Goal: Task Accomplishment & Management: Use online tool/utility

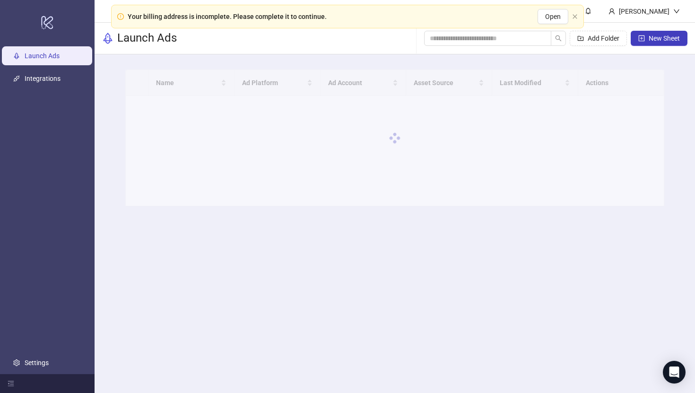
click at [571, 13] on div "Your billing address is incomplete. Please complete it to continue. Open" at bounding box center [347, 17] width 473 height 24
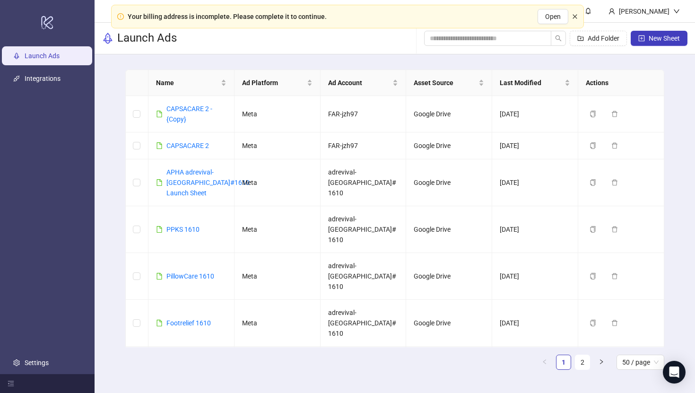
click at [572, 17] on icon "close" at bounding box center [575, 17] width 6 height 6
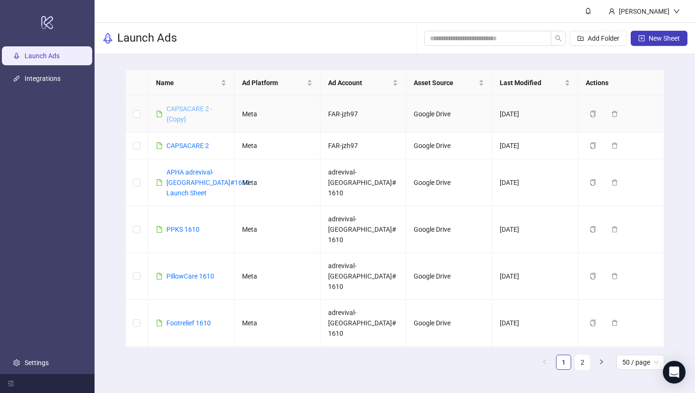
click at [177, 112] on link "CAPSACARE 2 - {Copy}" at bounding box center [189, 114] width 46 height 18
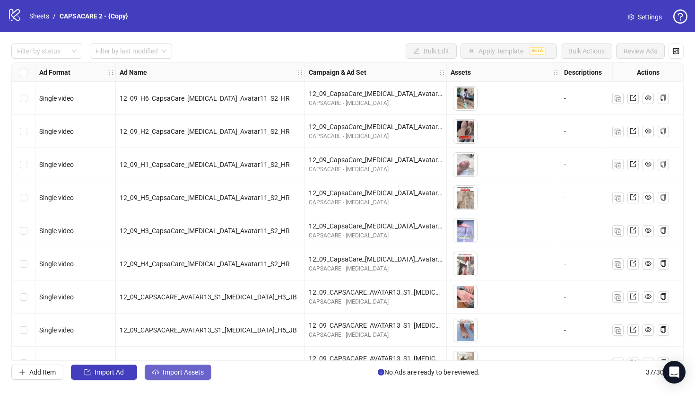
click at [198, 372] on span "Import Assets" at bounding box center [183, 372] width 41 height 8
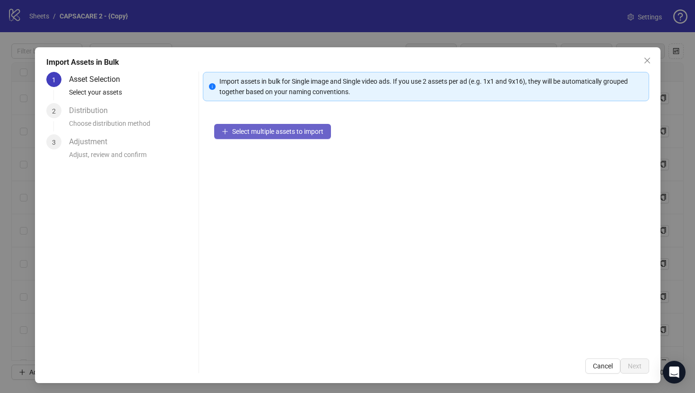
click at [274, 129] on span "Select multiple assets to import" at bounding box center [277, 132] width 91 height 8
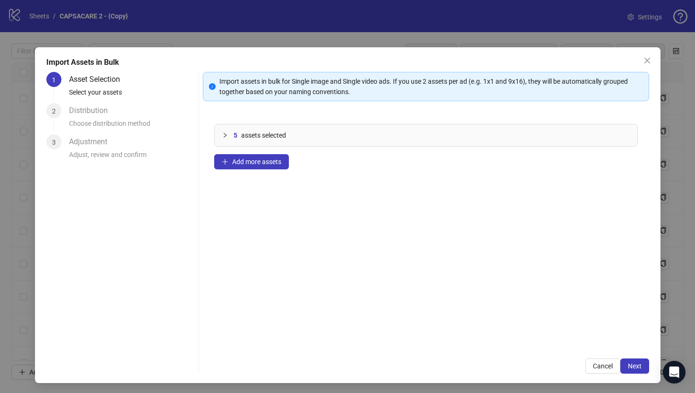
click at [292, 164] on div "5 assets selected Add more assets" at bounding box center [426, 230] width 446 height 234
click at [277, 164] on span "Add more assets" at bounding box center [256, 162] width 49 height 8
click at [268, 159] on span "Add more assets" at bounding box center [256, 162] width 49 height 8
click at [271, 150] on div "15 assets selected Add more assets" at bounding box center [426, 230] width 446 height 234
click at [271, 154] on div "15 assets selected Add more assets" at bounding box center [426, 230] width 446 height 234
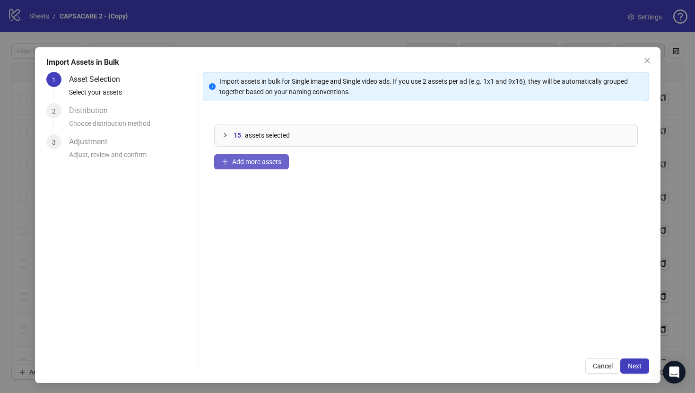
click at [271, 155] on button "Add more assets" at bounding box center [251, 161] width 75 height 15
click at [262, 165] on span "Add more assets" at bounding box center [256, 162] width 49 height 8
click at [633, 362] on span "Next" at bounding box center [635, 366] width 14 height 8
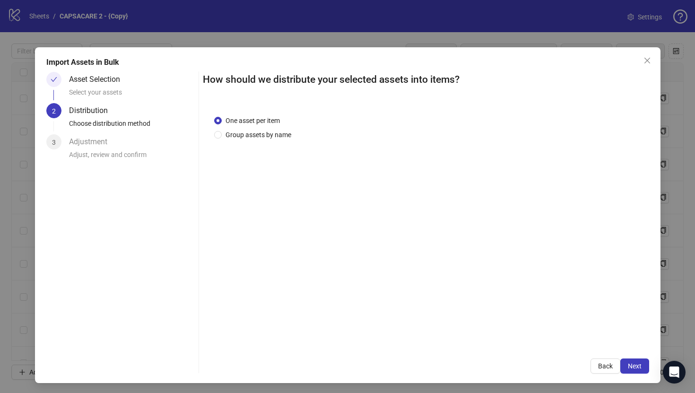
click at [631, 364] on span "Next" at bounding box center [635, 366] width 14 height 8
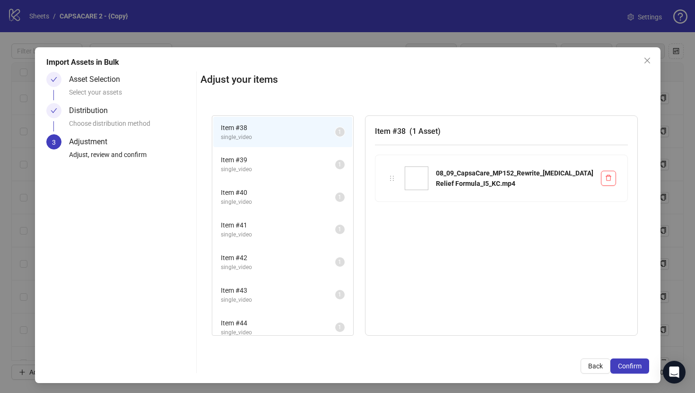
click at [631, 364] on span "Confirm" at bounding box center [630, 366] width 24 height 8
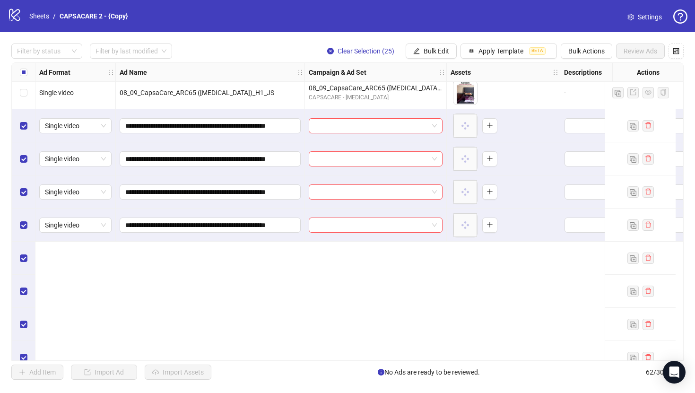
scroll to position [896, 0]
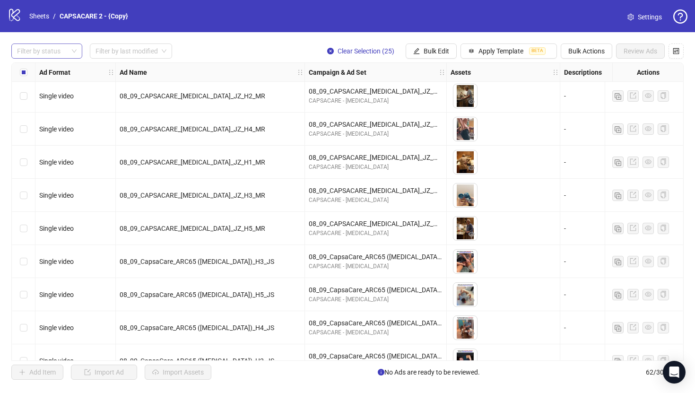
click at [53, 44] on div at bounding box center [41, 50] width 57 height 13
drag, startPoint x: 53, startPoint y: 68, endPoint x: 101, endPoint y: 53, distance: 49.6
click at [53, 68] on div "Draft" at bounding box center [47, 70] width 56 height 10
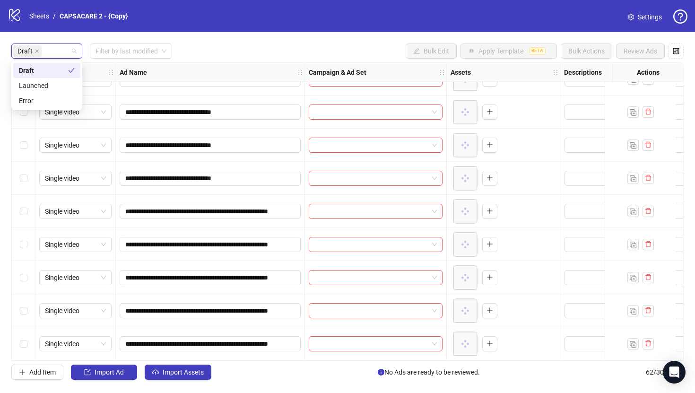
scroll to position [553, 0]
click at [242, 41] on div "**********" at bounding box center [347, 211] width 695 height 359
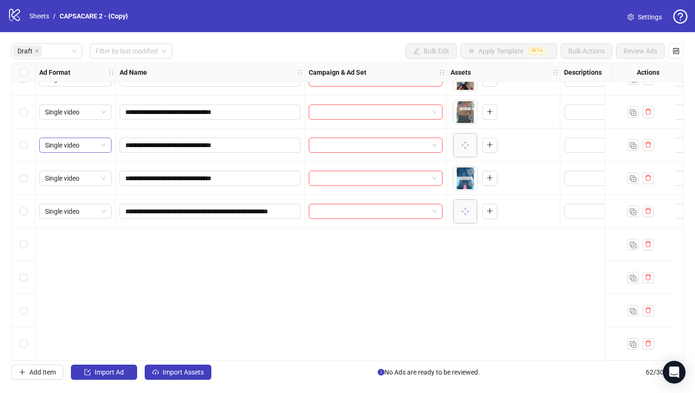
scroll to position [0, 0]
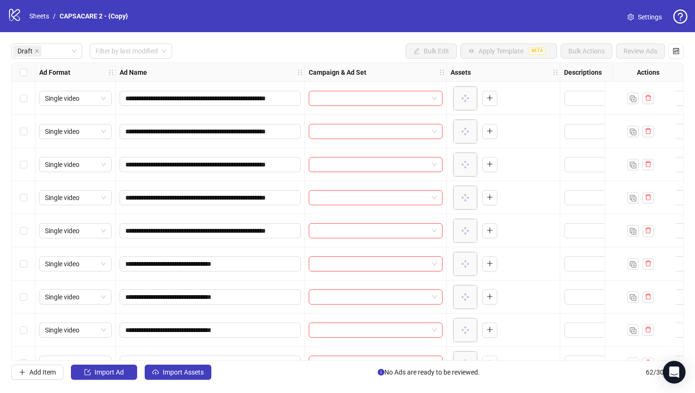
click at [27, 102] on div "Select row 1" at bounding box center [24, 98] width 24 height 33
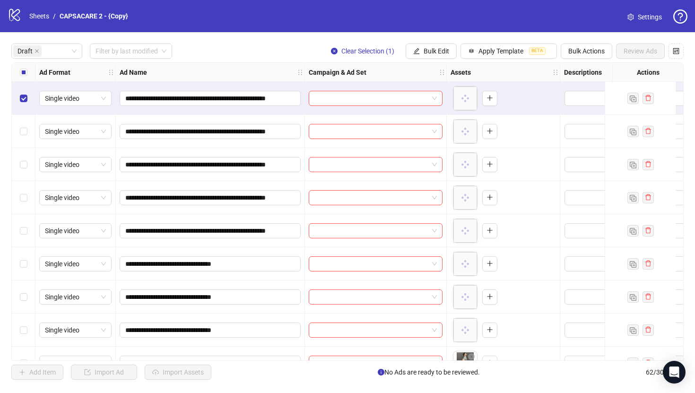
click at [26, 236] on div "Select row 5" at bounding box center [24, 230] width 24 height 33
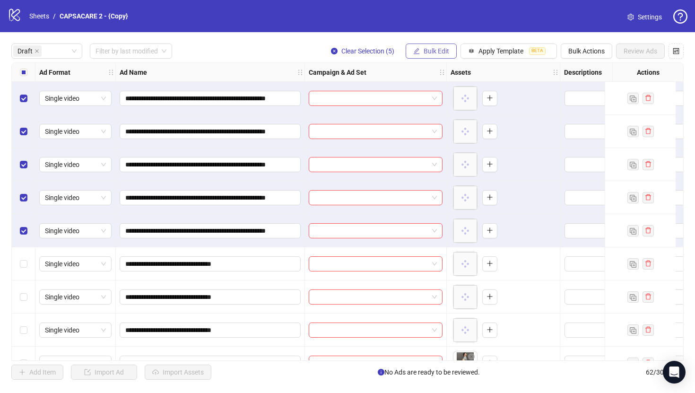
click at [435, 58] on button "Bulk Edit" at bounding box center [431, 50] width 51 height 15
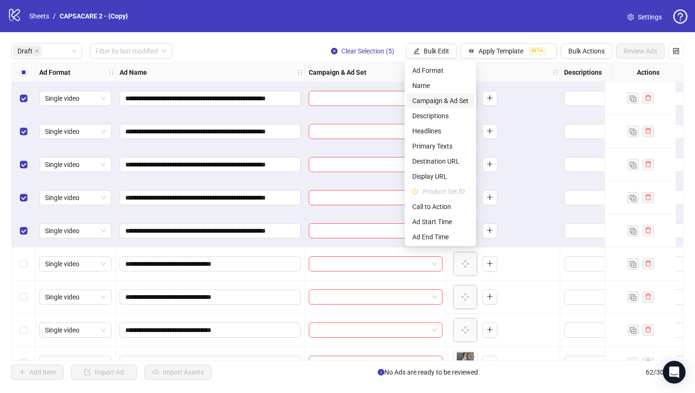
click at [436, 97] on span "Campaign & Ad Set" at bounding box center [440, 100] width 56 height 10
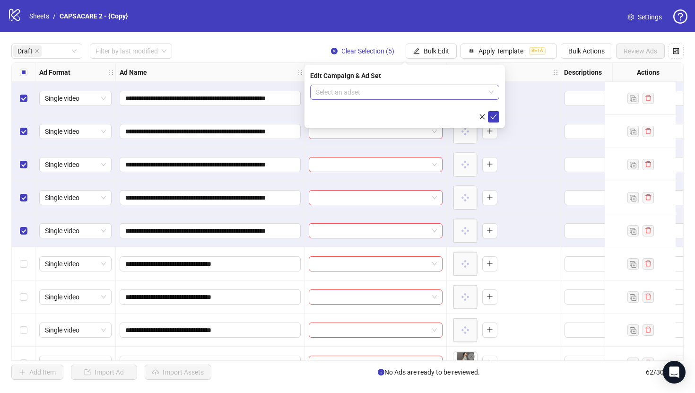
click at [428, 94] on input "search" at bounding box center [400, 92] width 169 height 14
paste input "**********"
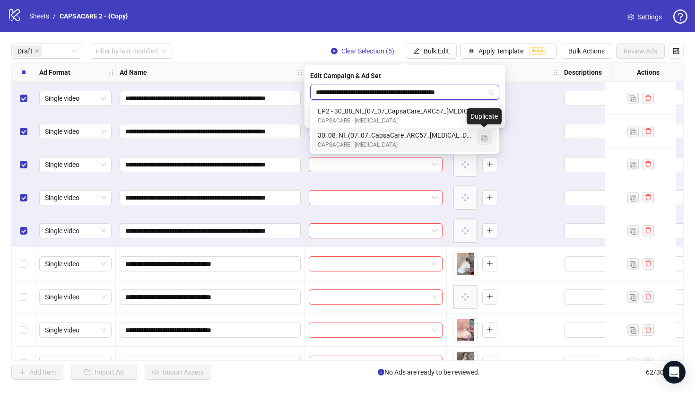
click at [483, 139] on img "button" at bounding box center [484, 138] width 7 height 7
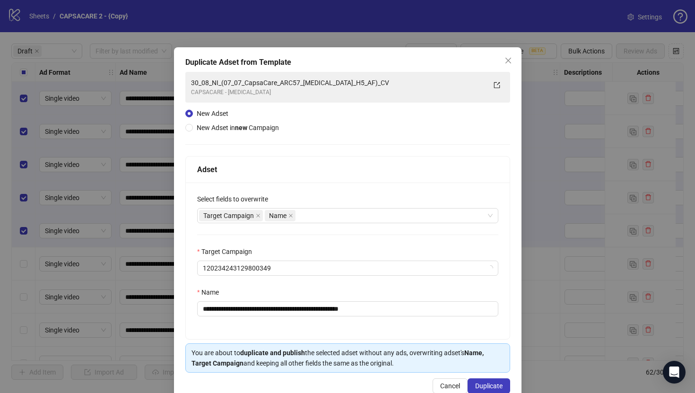
type input "**********"
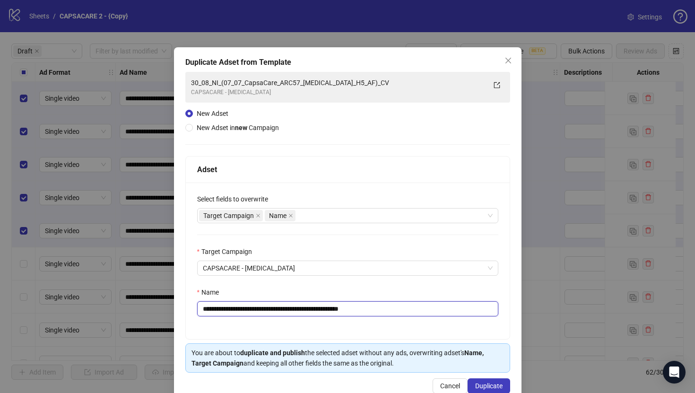
click at [304, 303] on input "**********" at bounding box center [347, 308] width 301 height 15
paste input "text"
type input "**********"
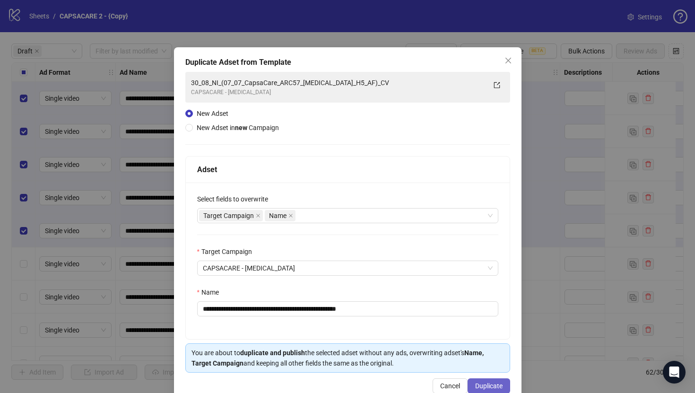
click at [483, 379] on button "Duplicate" at bounding box center [489, 385] width 43 height 15
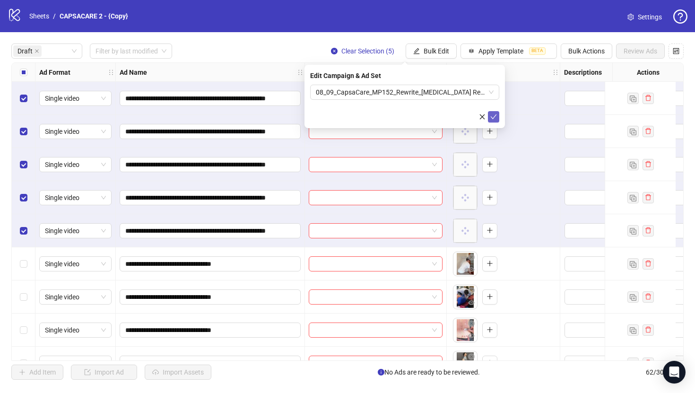
click at [493, 118] on icon "check" at bounding box center [494, 116] width 6 height 5
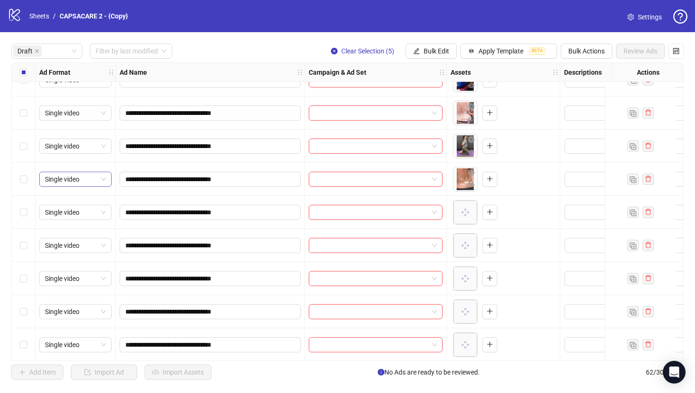
scroll to position [144, 0]
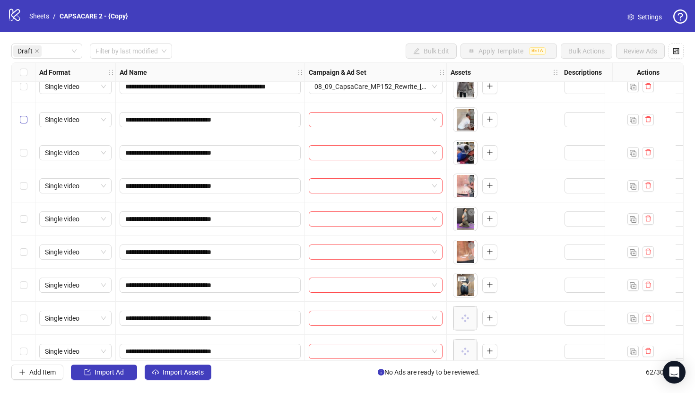
click at [25, 115] on label "Select row 6" at bounding box center [24, 119] width 8 height 10
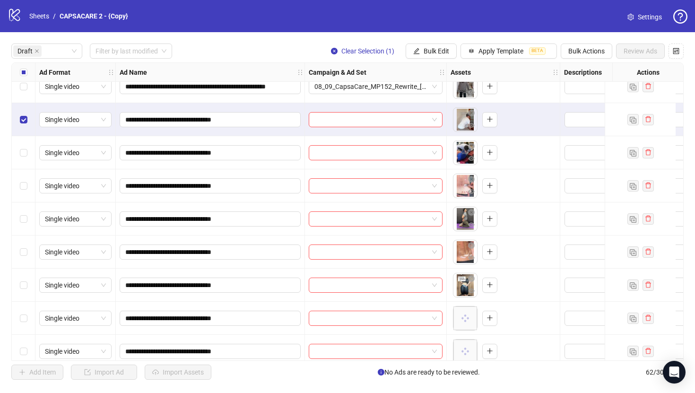
click at [24, 272] on div "Select row 11" at bounding box center [24, 284] width 24 height 33
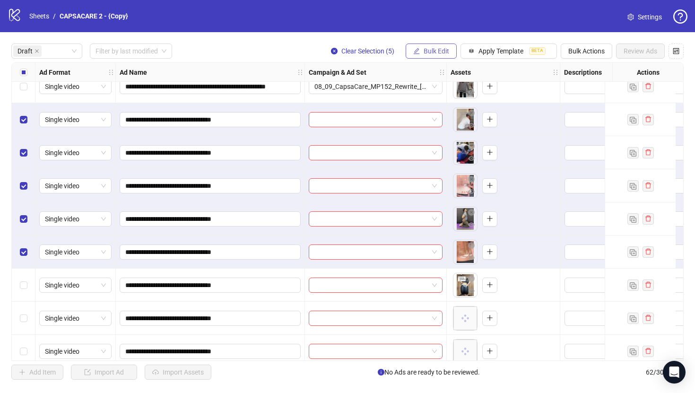
click at [438, 53] on span "Bulk Edit" at bounding box center [437, 51] width 26 height 8
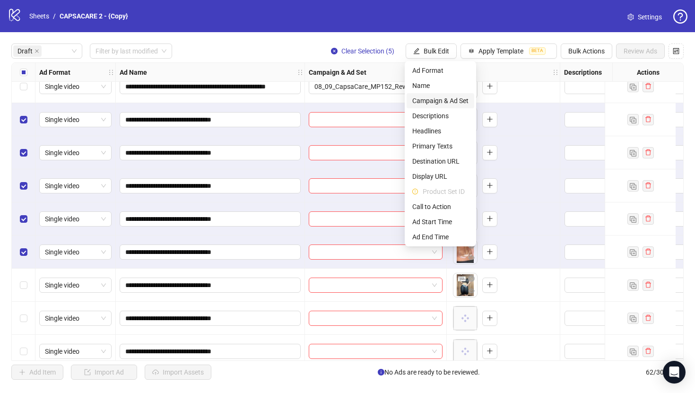
click at [456, 99] on span "Campaign & Ad Set" at bounding box center [440, 100] width 56 height 10
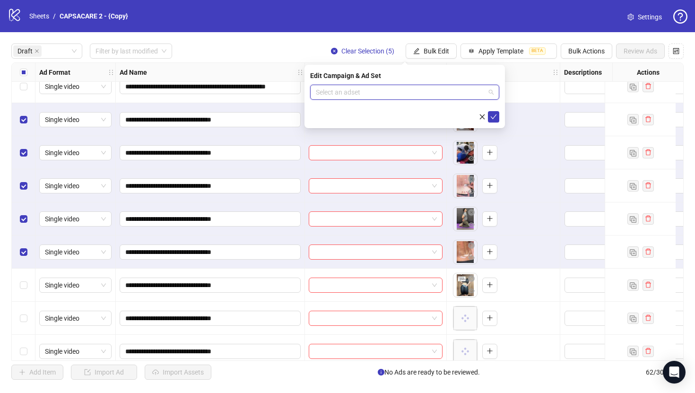
click at [456, 99] on input "search" at bounding box center [400, 92] width 169 height 14
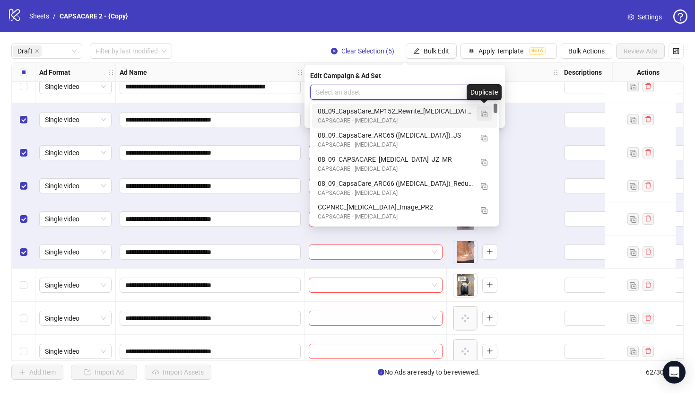
click at [485, 117] on button "button" at bounding box center [483, 113] width 15 height 15
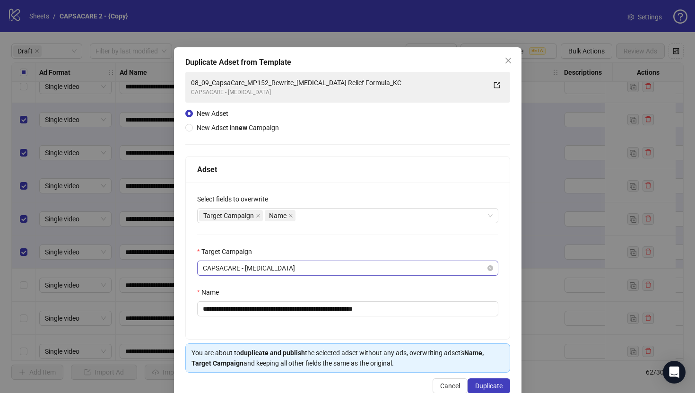
scroll to position [22, 0]
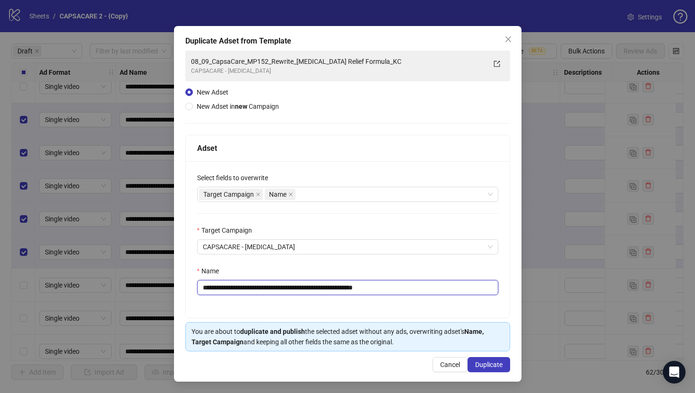
click at [374, 282] on input "**********" at bounding box center [347, 287] width 301 height 15
paste input "text"
click at [404, 289] on input "**********" at bounding box center [347, 287] width 301 height 15
paste input "text"
type input "**********"
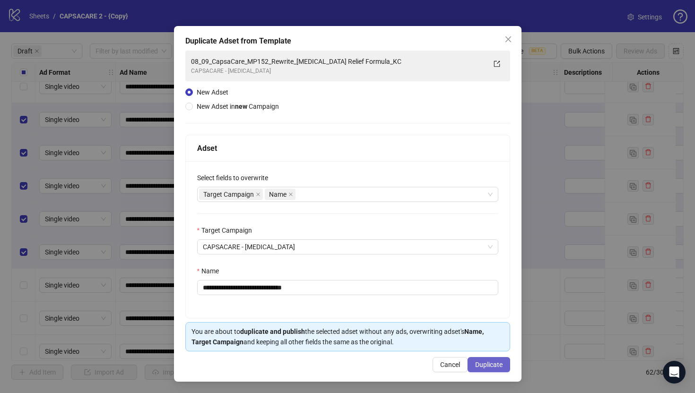
click at [481, 359] on button "Duplicate" at bounding box center [489, 364] width 43 height 15
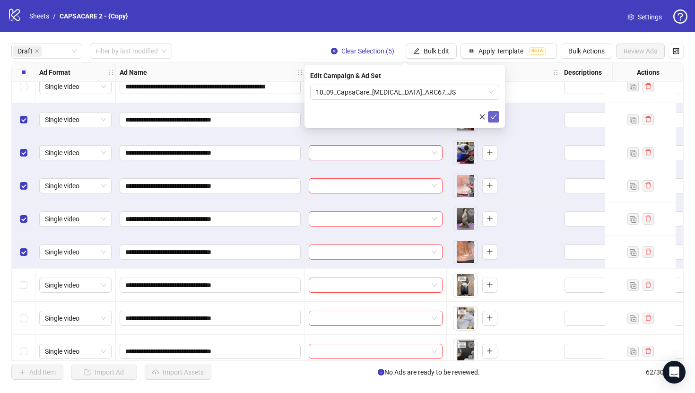
click at [493, 116] on icon "check" at bounding box center [493, 116] width 7 height 7
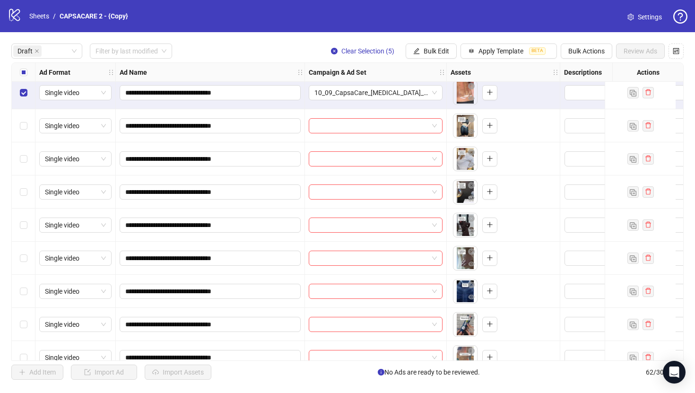
scroll to position [289, 0]
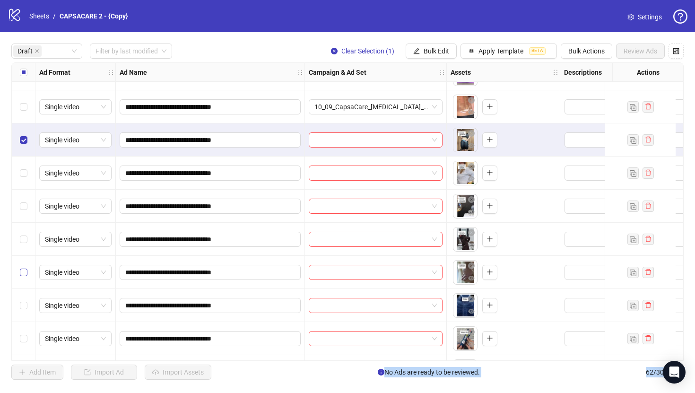
click at [26, 267] on label "Select row 15" at bounding box center [24, 272] width 8 height 10
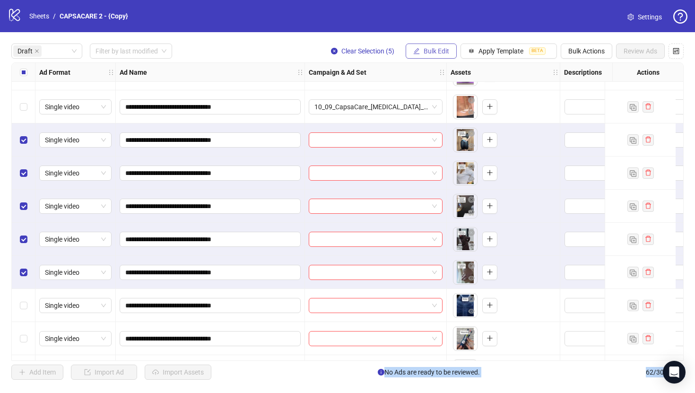
click at [425, 58] on button "Bulk Edit" at bounding box center [431, 50] width 51 height 15
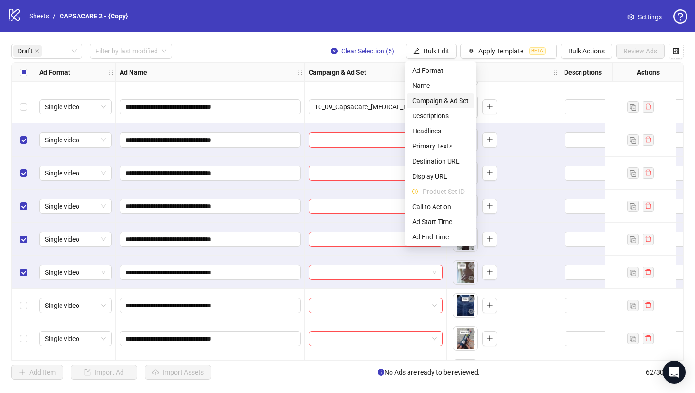
click at [441, 101] on span "Campaign & Ad Set" at bounding box center [440, 100] width 56 height 10
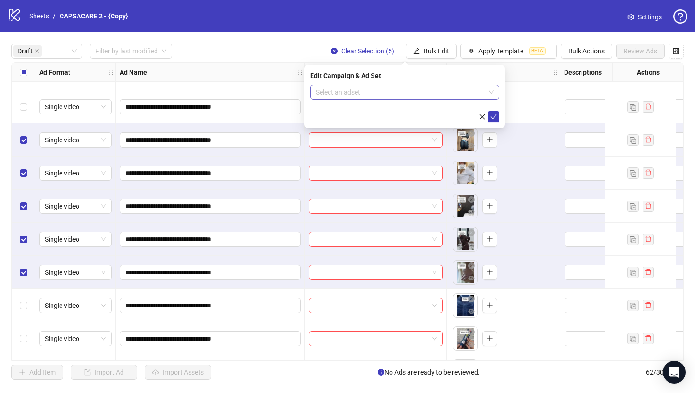
click at [434, 94] on input "search" at bounding box center [400, 92] width 169 height 14
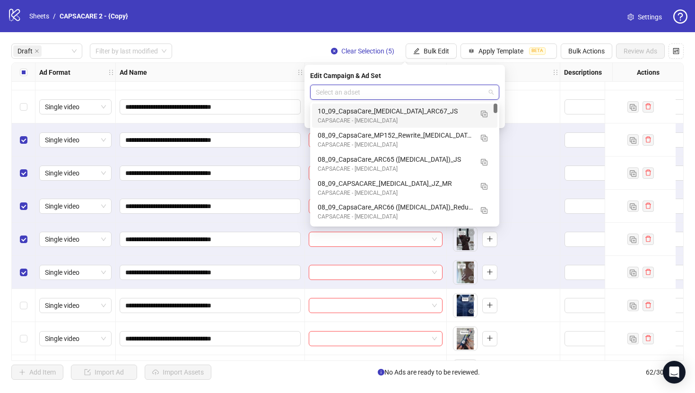
click at [434, 93] on input "search" at bounding box center [400, 92] width 169 height 14
click at [481, 117] on img "button" at bounding box center [484, 114] width 7 height 7
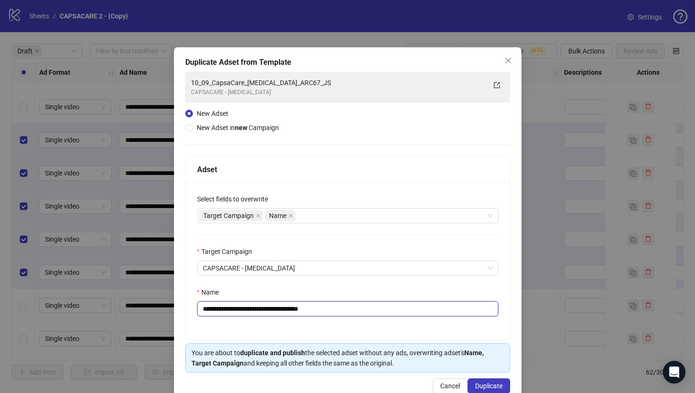
click at [371, 305] on input "**********" at bounding box center [347, 308] width 301 height 15
paste input "text"
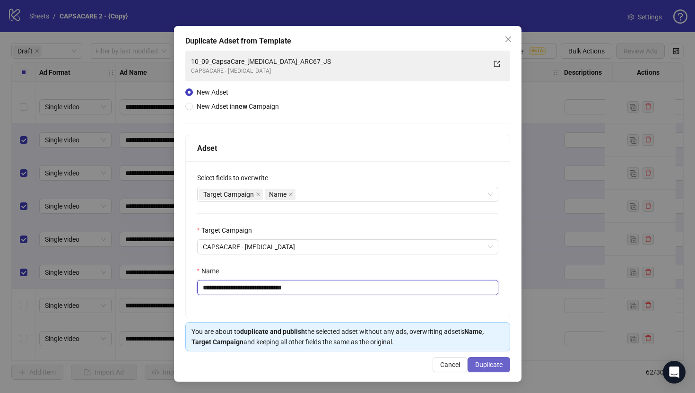
type input "**********"
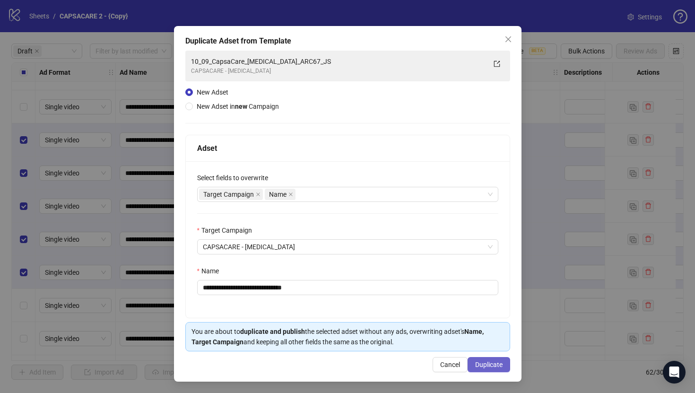
click at [485, 363] on span "Duplicate" at bounding box center [488, 365] width 27 height 8
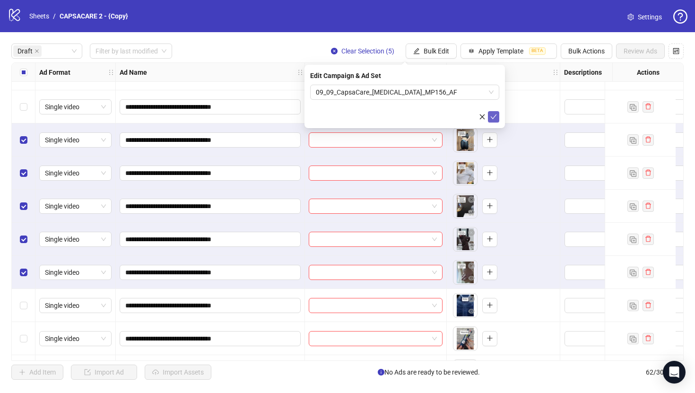
click at [496, 120] on span "submit" at bounding box center [493, 117] width 7 height 8
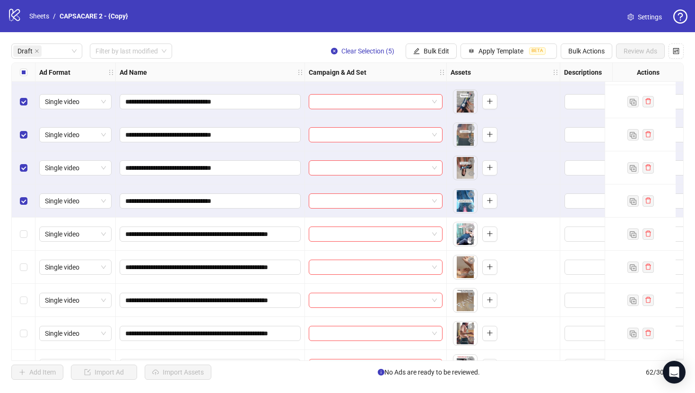
scroll to position [528, 0]
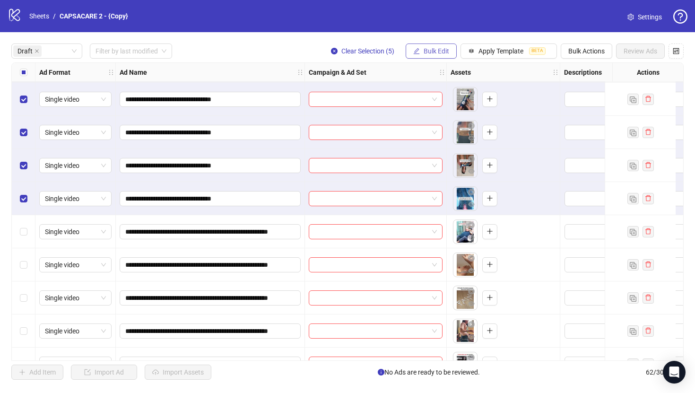
click at [419, 55] on button "Bulk Edit" at bounding box center [431, 50] width 51 height 15
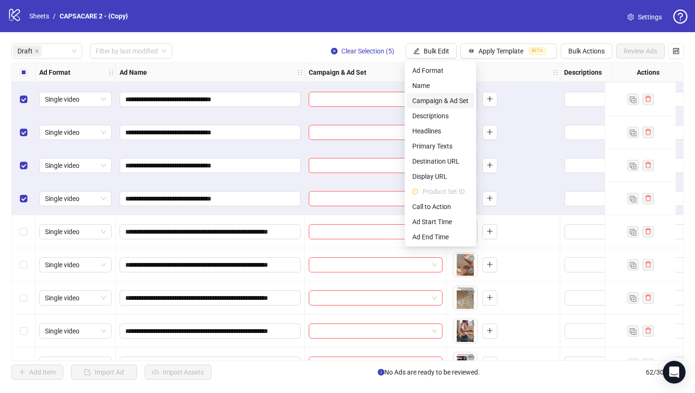
click at [448, 103] on span "Campaign & Ad Set" at bounding box center [440, 100] width 56 height 10
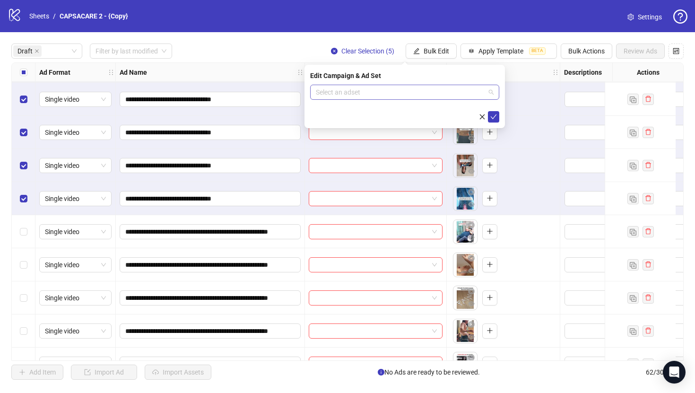
click at [433, 86] on input "search" at bounding box center [400, 92] width 169 height 14
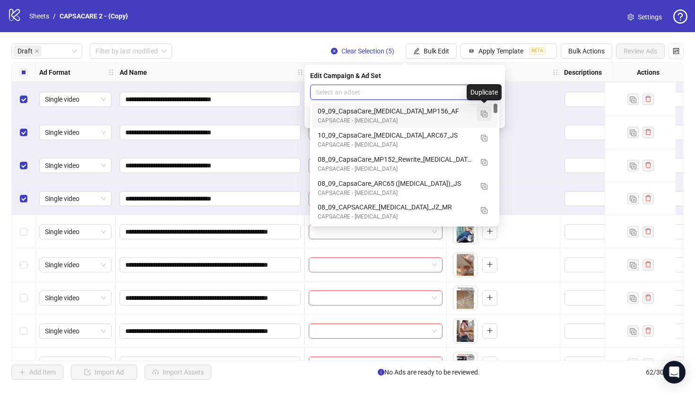
click at [487, 114] on img "button" at bounding box center [484, 114] width 7 height 7
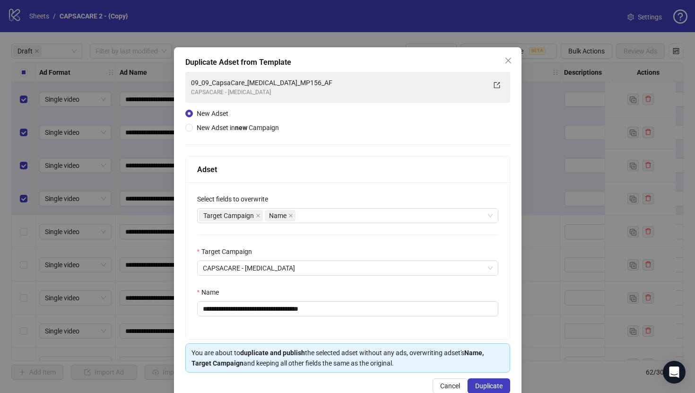
scroll to position [22, 0]
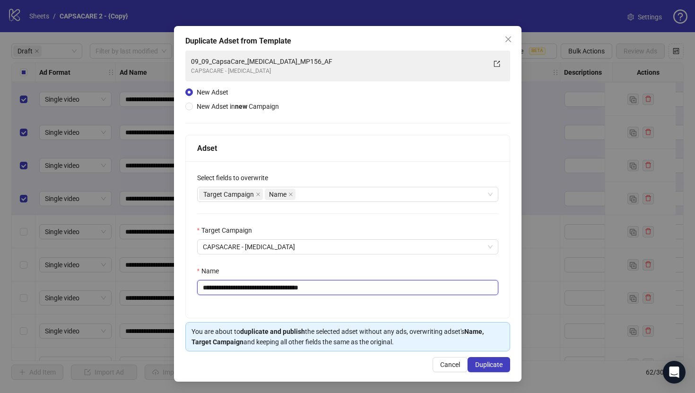
click at [352, 292] on input "**********" at bounding box center [347, 287] width 301 height 15
paste input "text"
type input "**********"
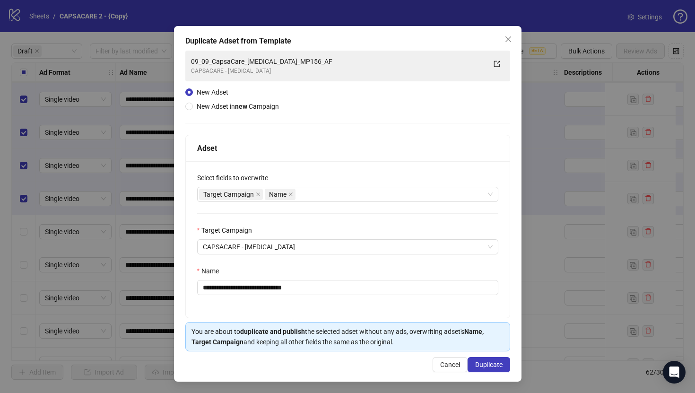
drag, startPoint x: 485, startPoint y: 364, endPoint x: 481, endPoint y: 168, distance: 195.3
click at [485, 364] on span "Duplicate" at bounding box center [488, 365] width 27 height 8
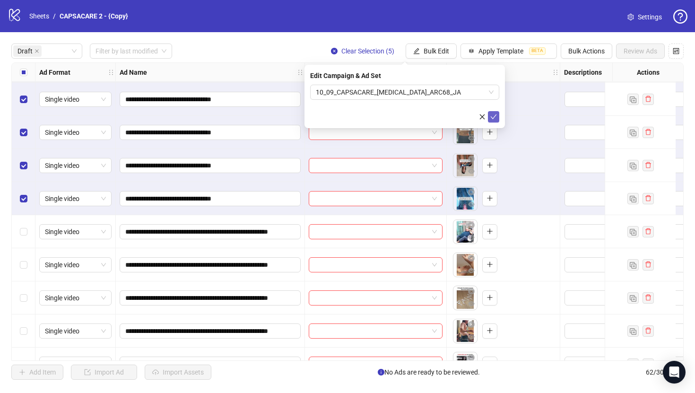
click at [497, 118] on button "submit" at bounding box center [493, 116] width 11 height 11
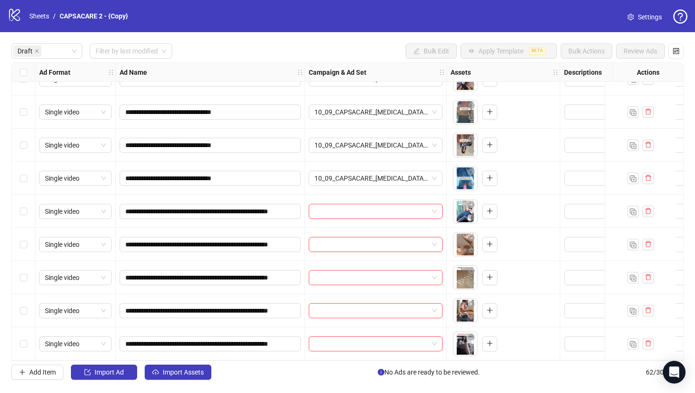
click at [20, 202] on div "Select row 21" at bounding box center [24, 211] width 24 height 33
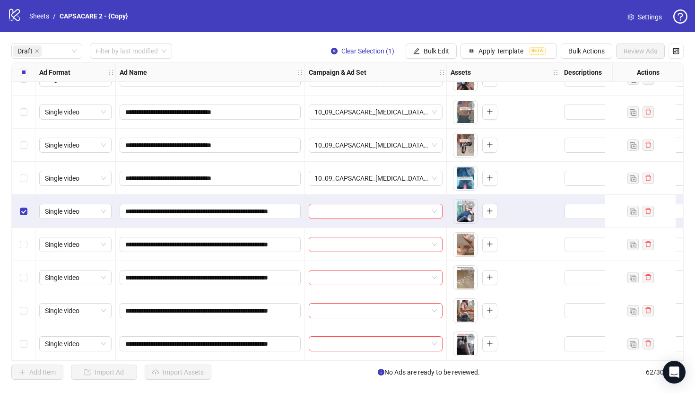
click at [30, 341] on div "Select row 25" at bounding box center [24, 343] width 24 height 33
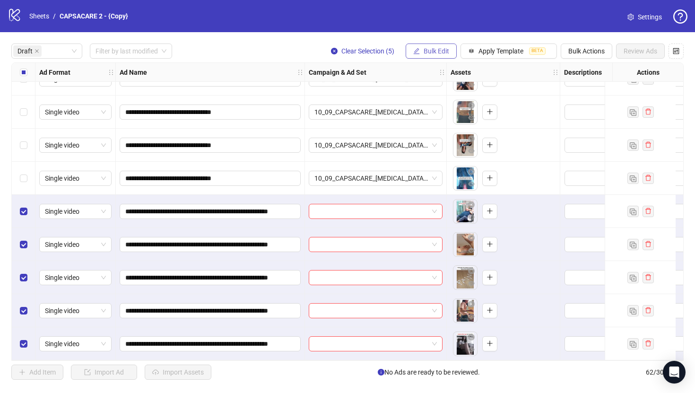
click at [449, 48] on button "Bulk Edit" at bounding box center [431, 50] width 51 height 15
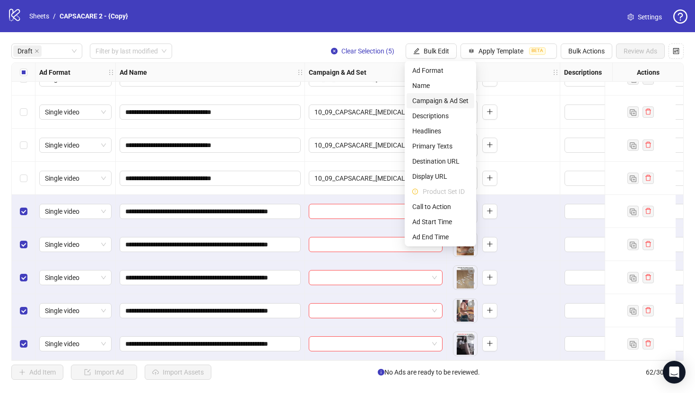
click at [432, 102] on span "Campaign & Ad Set" at bounding box center [440, 100] width 56 height 10
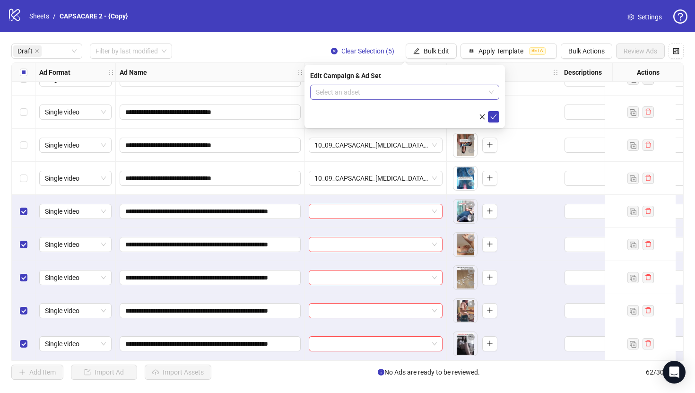
click at [393, 97] on input "search" at bounding box center [400, 92] width 169 height 14
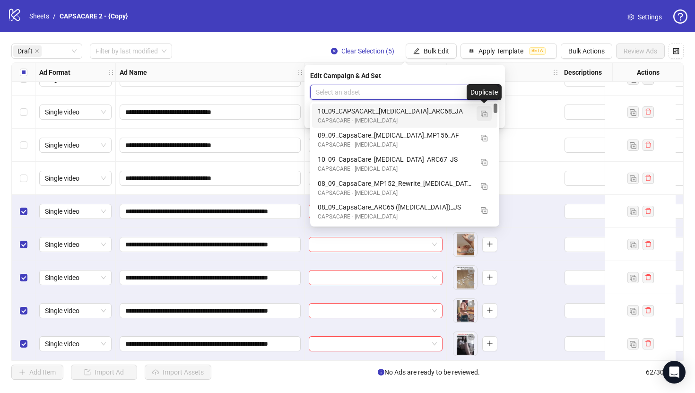
click at [486, 117] on span "button" at bounding box center [484, 114] width 7 height 8
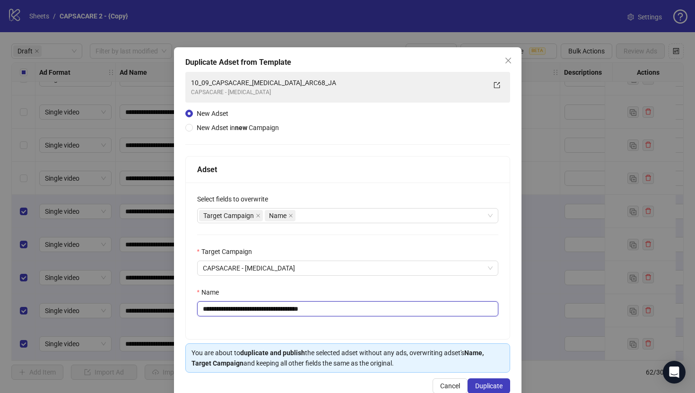
click at [338, 308] on input "**********" at bounding box center [347, 308] width 301 height 15
paste input "**********"
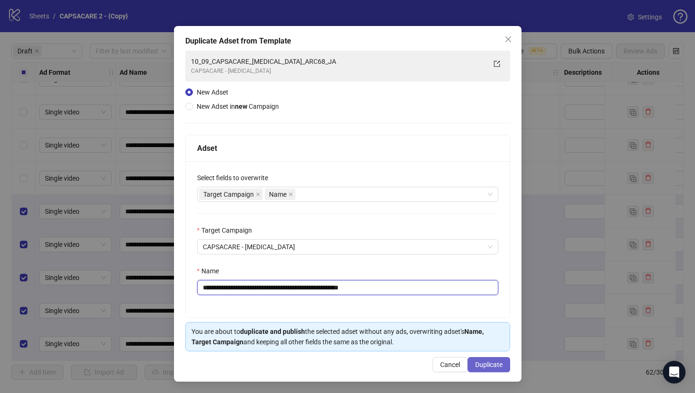
type input "**********"
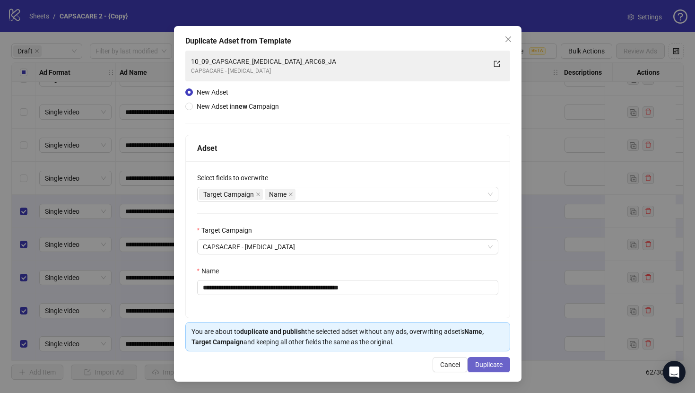
drag, startPoint x: 492, startPoint y: 363, endPoint x: 534, endPoint y: 122, distance: 244.3
click at [492, 363] on span "Duplicate" at bounding box center [488, 365] width 27 height 8
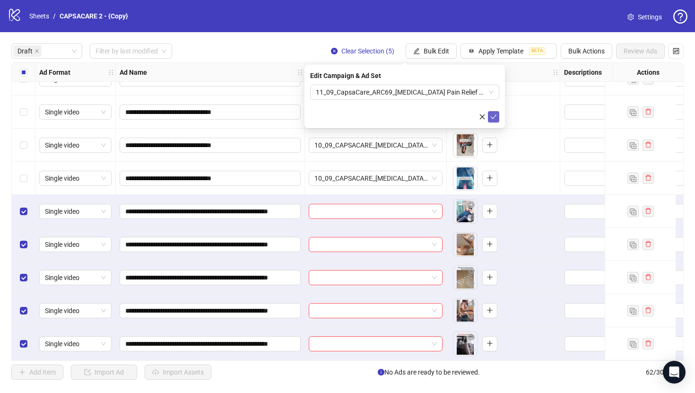
click at [491, 118] on icon "check" at bounding box center [493, 116] width 7 height 7
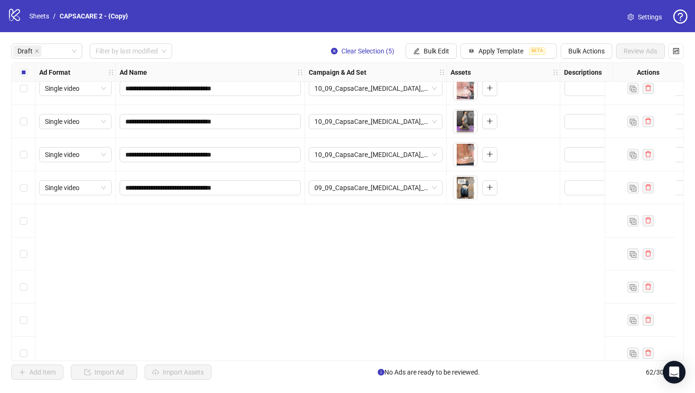
scroll to position [0, 0]
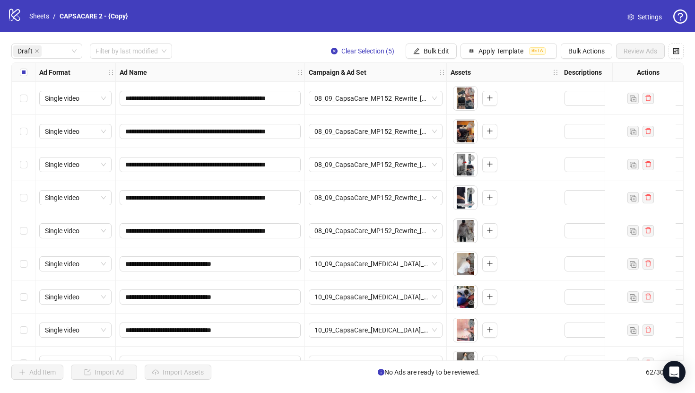
click at [18, 71] on div "Select all rows" at bounding box center [24, 72] width 24 height 19
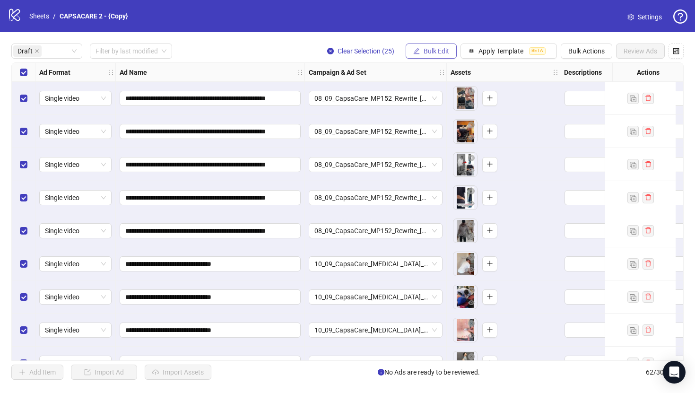
click at [441, 53] on span "Bulk Edit" at bounding box center [437, 51] width 26 height 8
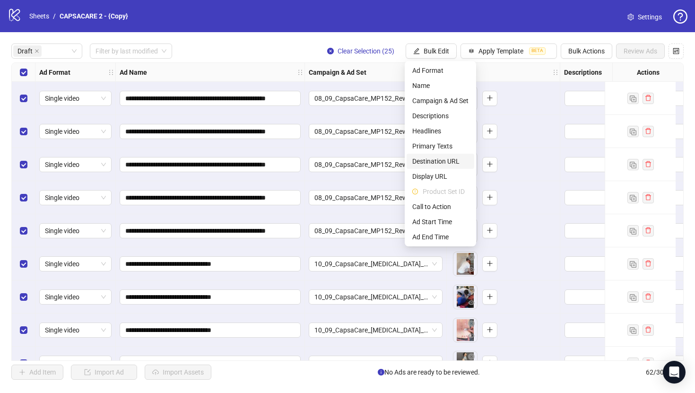
click at [437, 159] on span "Destination URL" at bounding box center [440, 161] width 56 height 10
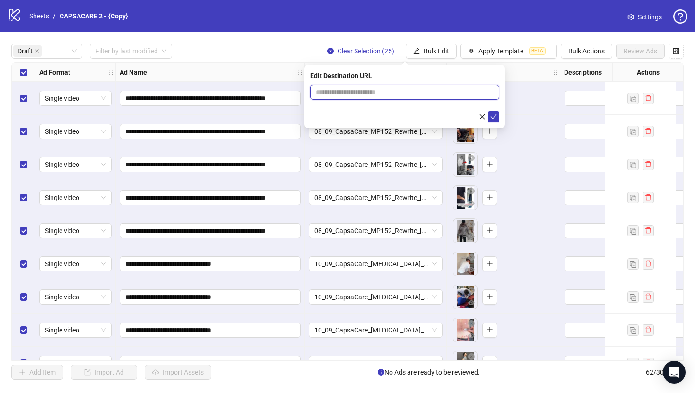
click at [422, 95] on input "text" at bounding box center [401, 92] width 170 height 10
paste input "**********"
type input "**********"
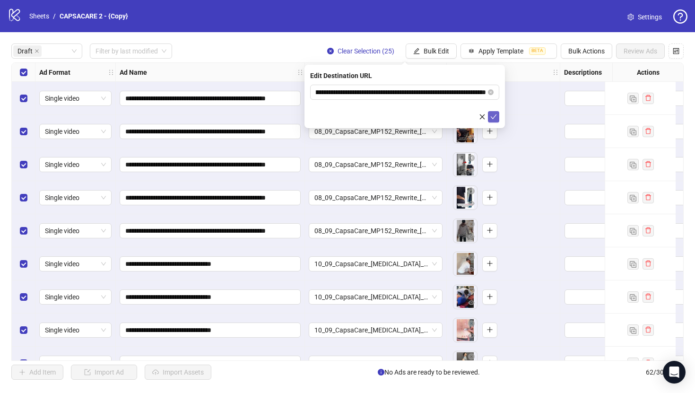
click at [493, 120] on span "submit" at bounding box center [493, 117] width 7 height 8
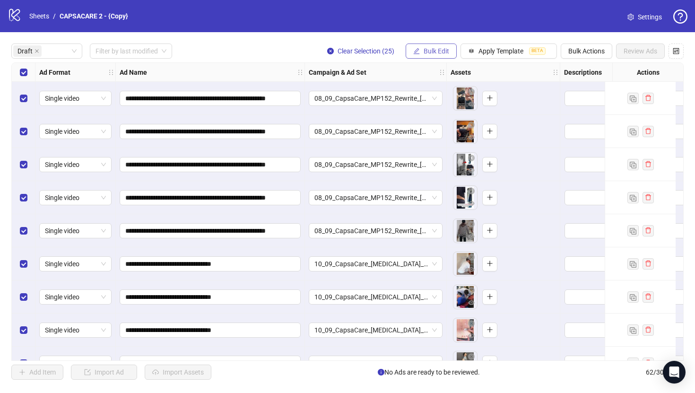
click at [432, 49] on span "Bulk Edit" at bounding box center [437, 51] width 26 height 8
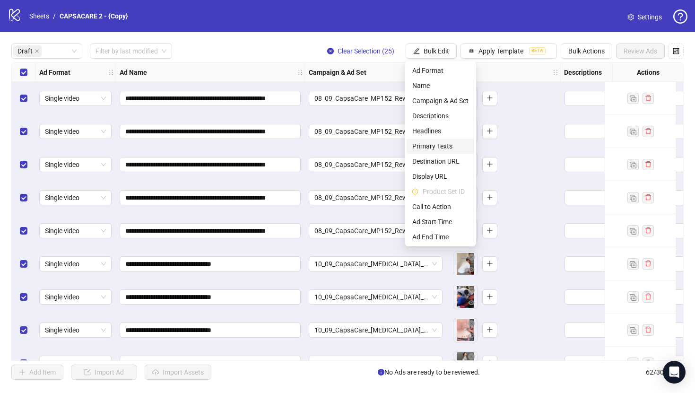
click at [446, 144] on span "Primary Texts" at bounding box center [440, 146] width 56 height 10
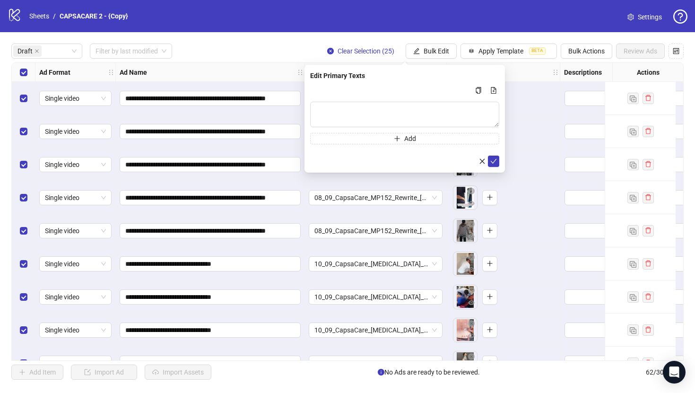
click at [445, 97] on div "Add" at bounding box center [404, 115] width 189 height 60
click at [445, 107] on textarea "Multi-text input container - paste or copy values" at bounding box center [404, 115] width 189 height 26
paste textarea "**********"
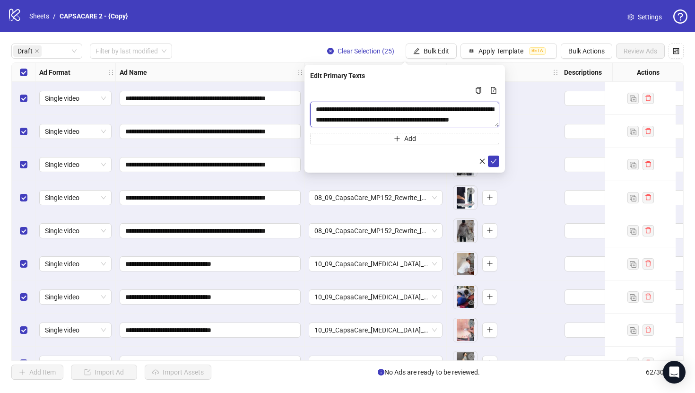
scroll to position [163, 0]
type textarea "**********"
drag, startPoint x: 491, startPoint y: 157, endPoint x: 413, endPoint y: 189, distance: 84.4
click at [491, 158] on icon "check" at bounding box center [493, 161] width 7 height 7
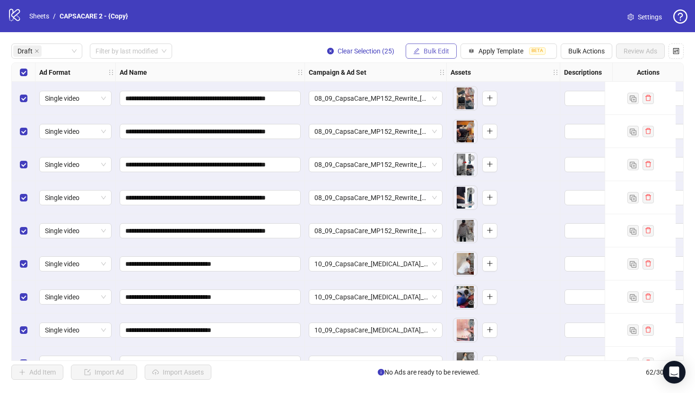
click at [438, 52] on span "Bulk Edit" at bounding box center [437, 51] width 26 height 8
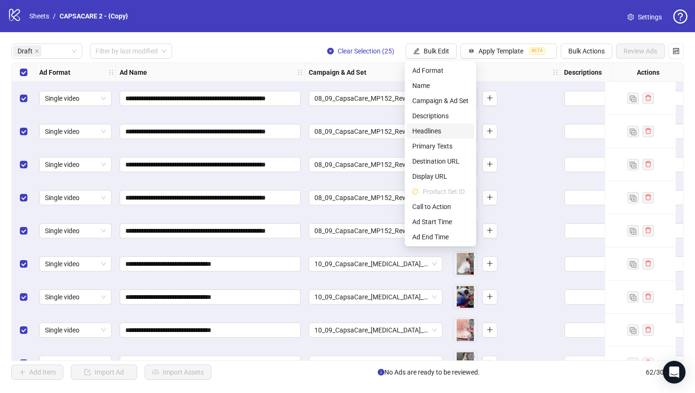
click at [435, 136] on span "Headlines" at bounding box center [440, 131] width 56 height 10
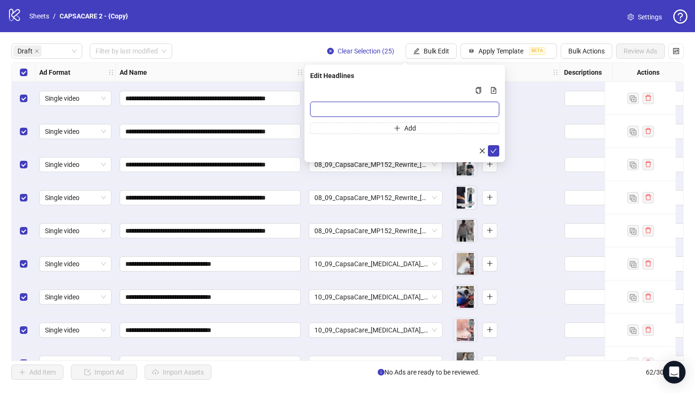
click at [439, 102] on input "Multi-input container - paste or copy values" at bounding box center [404, 109] width 189 height 15
paste input "**********"
type input "**********"
drag, startPoint x: 494, startPoint y: 148, endPoint x: 457, endPoint y: 178, distance: 47.7
click at [494, 148] on icon "check" at bounding box center [493, 150] width 7 height 7
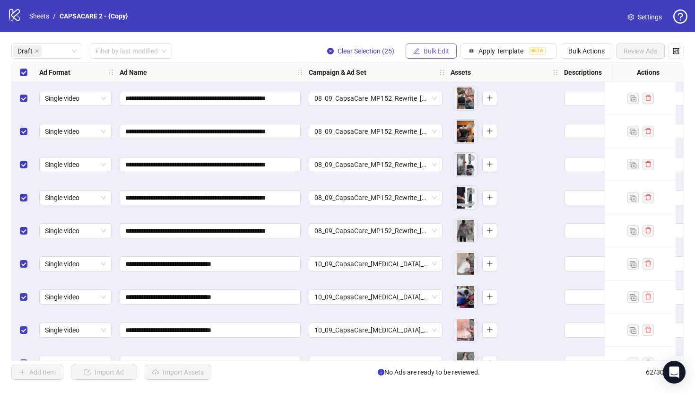
click at [432, 58] on button "Bulk Edit" at bounding box center [431, 50] width 51 height 15
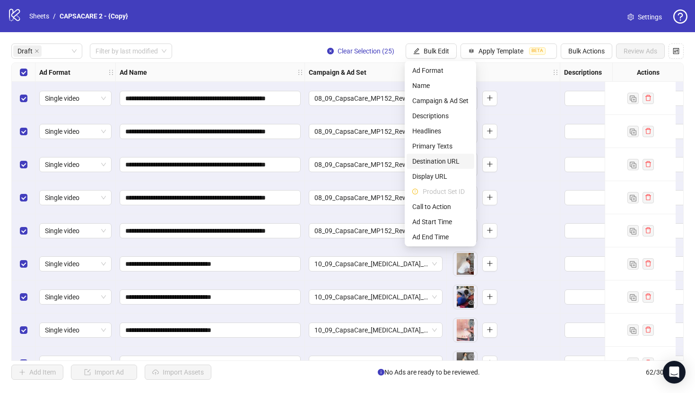
click at [432, 160] on span "Destination URL" at bounding box center [440, 161] width 56 height 10
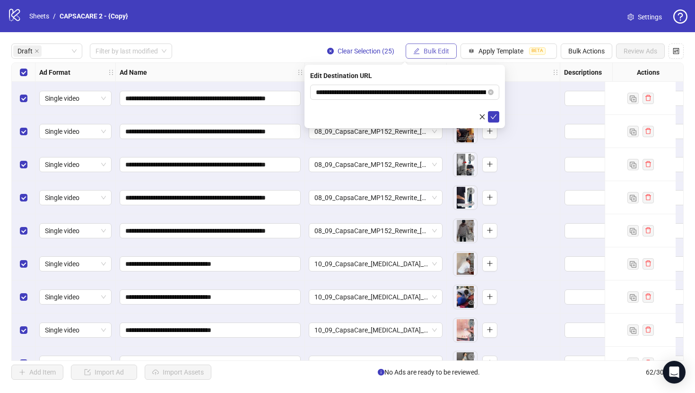
click at [443, 50] on span "Bulk Edit" at bounding box center [437, 51] width 26 height 8
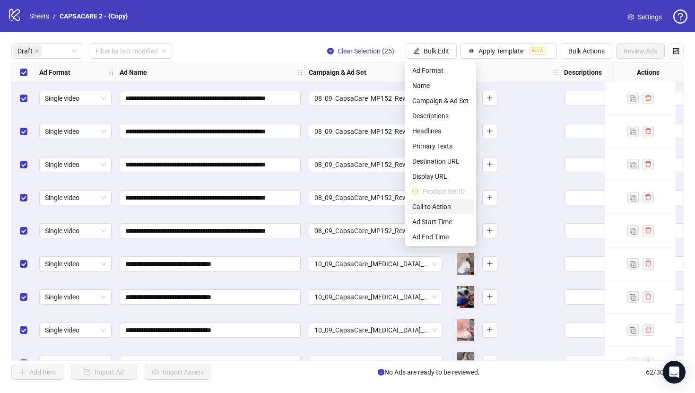
click at [435, 204] on span "Call to Action" at bounding box center [440, 206] width 56 height 10
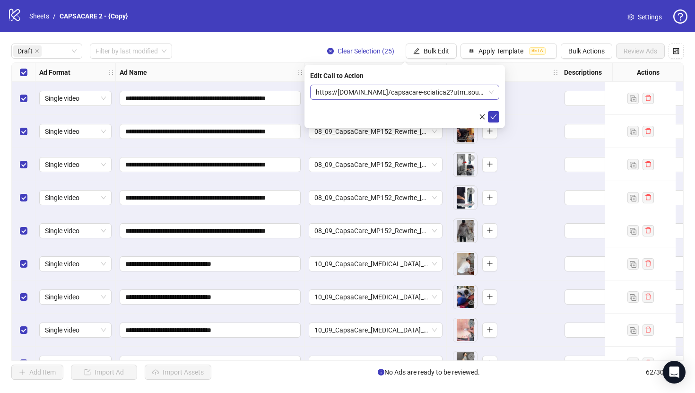
click at [435, 90] on span "https://[DOMAIN_NAME]/capsacare-sciatica2?utm_source=Facebook&utm_medium={{[DOM…" at bounding box center [405, 92] width 178 height 14
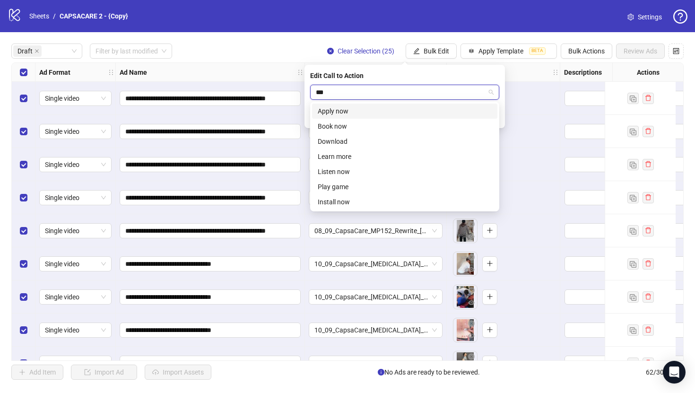
type input "****"
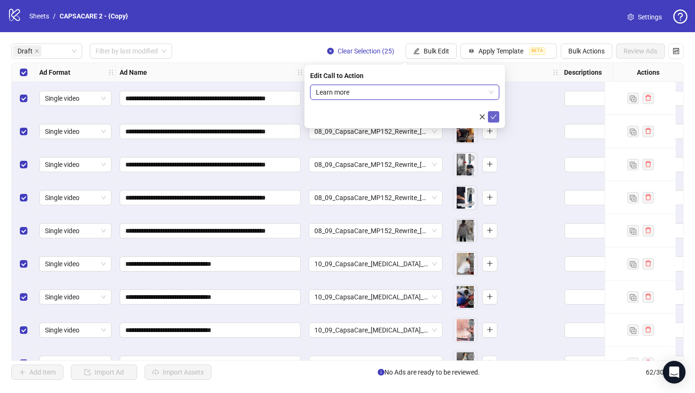
click at [497, 121] on button "submit" at bounding box center [493, 116] width 11 height 11
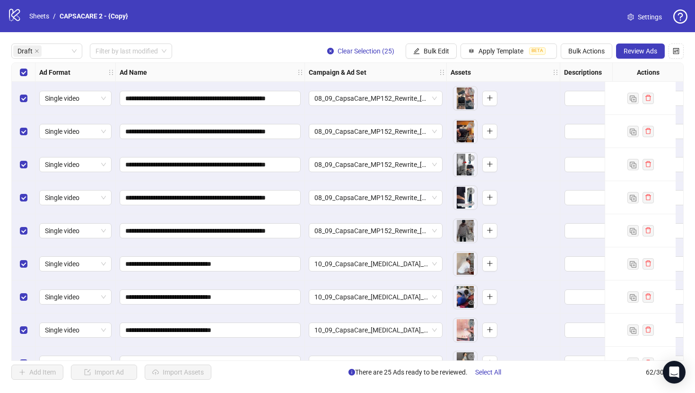
click at [361, 35] on div "**********" at bounding box center [347, 211] width 695 height 359
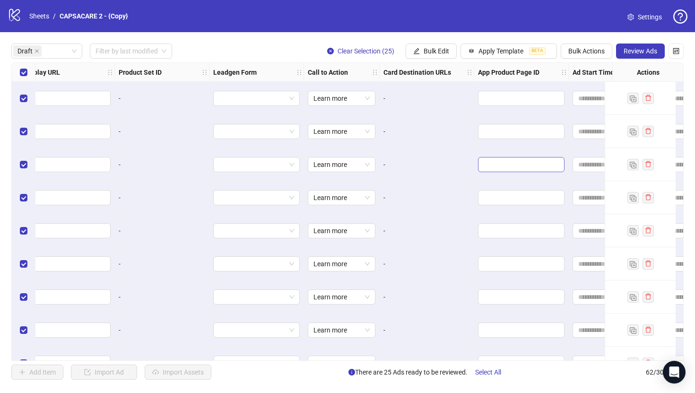
scroll to position [0, 1166]
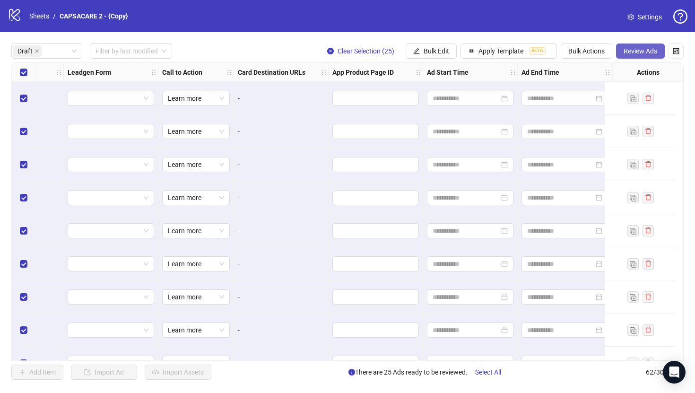
click at [634, 54] on span "Review Ads" at bounding box center [640, 51] width 34 height 8
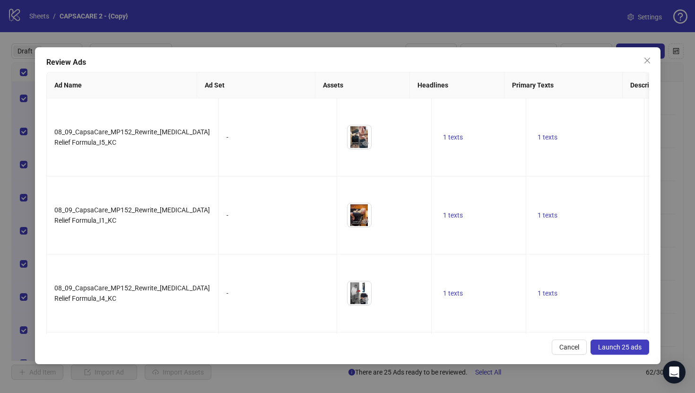
click at [599, 349] on span "Launch 25 ads" at bounding box center [619, 347] width 43 height 8
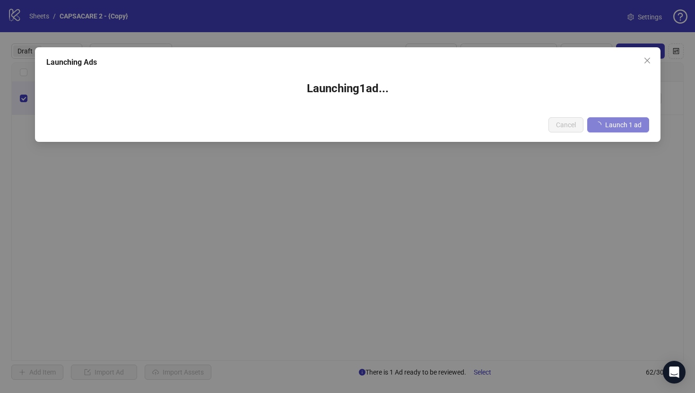
scroll to position [0, 1158]
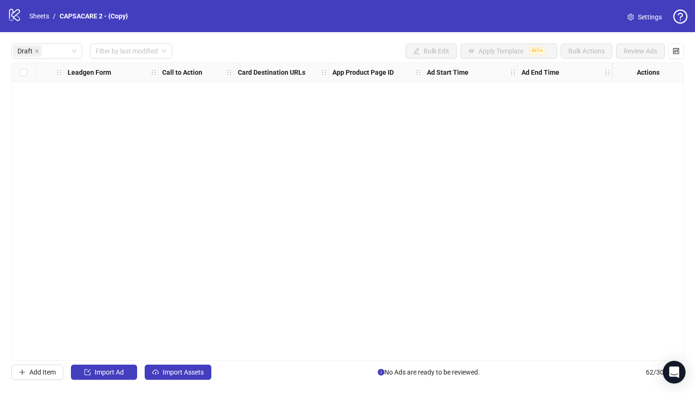
click at [362, 148] on div "Ad Format Ad Name Campaign & Ad Set Assets Descriptions Headlines Primary Texts…" at bounding box center [347, 211] width 672 height 298
